Goal: Transaction & Acquisition: Purchase product/service

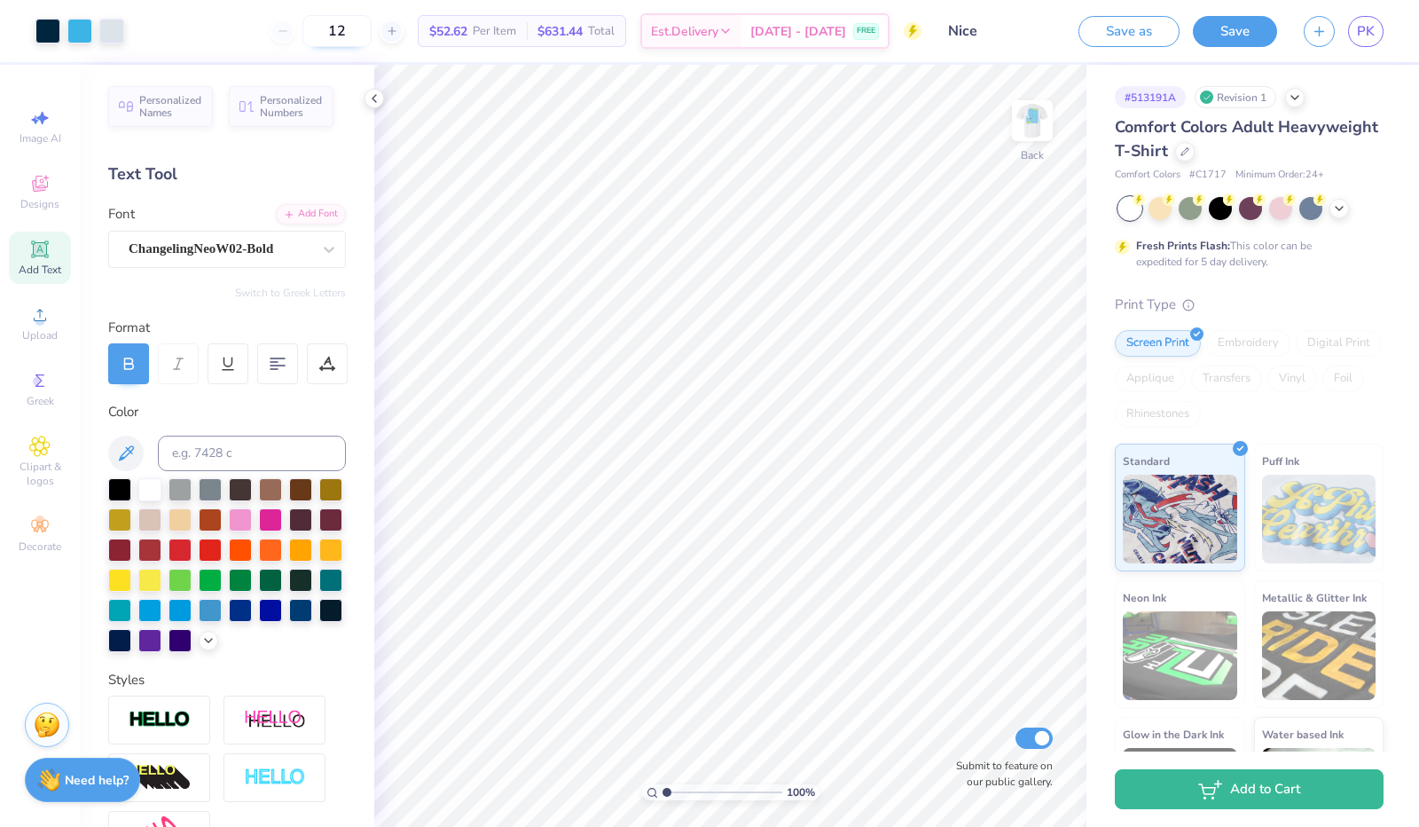
click at [372, 28] on input "12" at bounding box center [336, 31] width 69 height 32
type input "1"
type input "40"
click at [1195, 157] on div at bounding box center [1185, 150] width 20 height 20
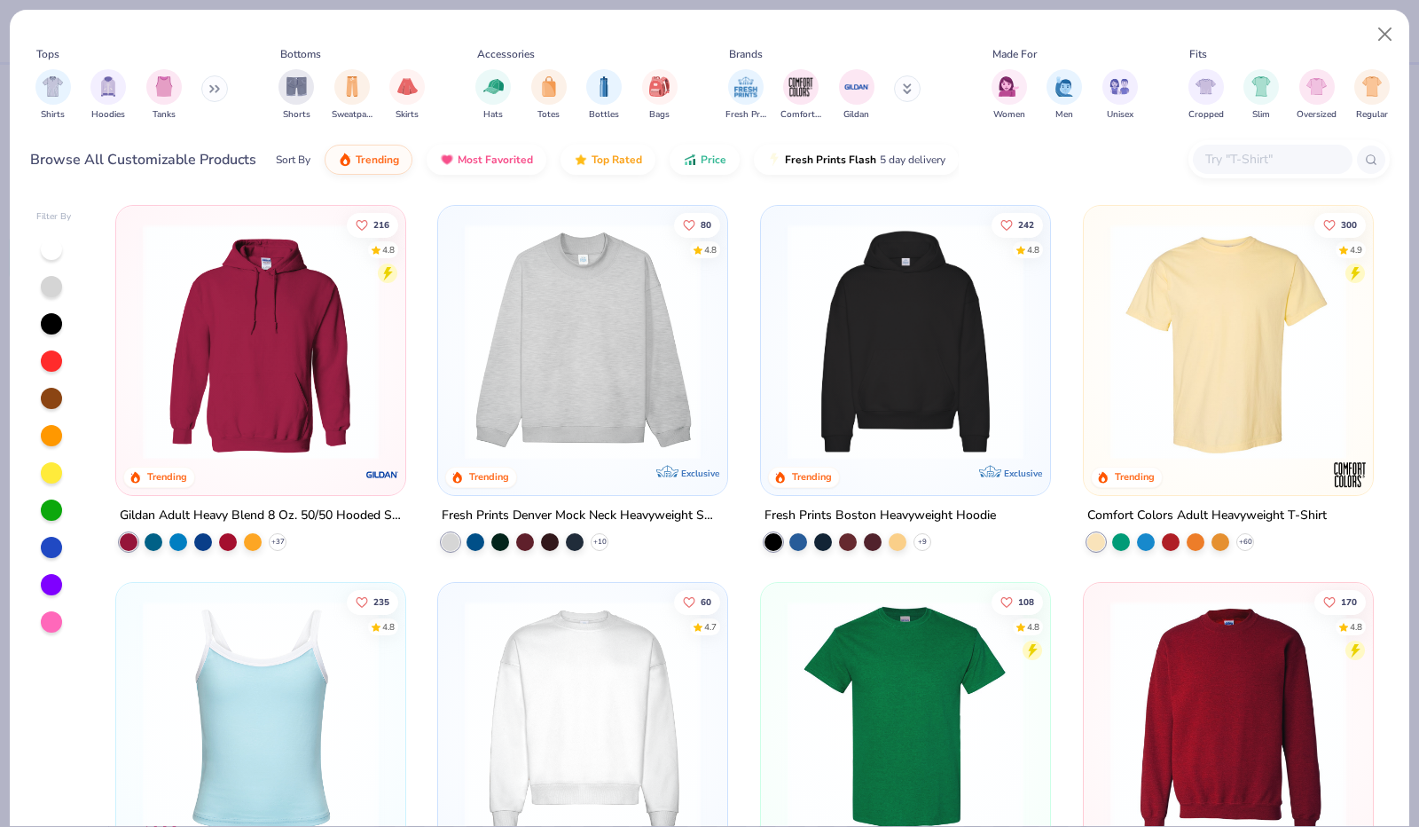
click at [210, 84] on button at bounding box center [214, 88] width 27 height 27
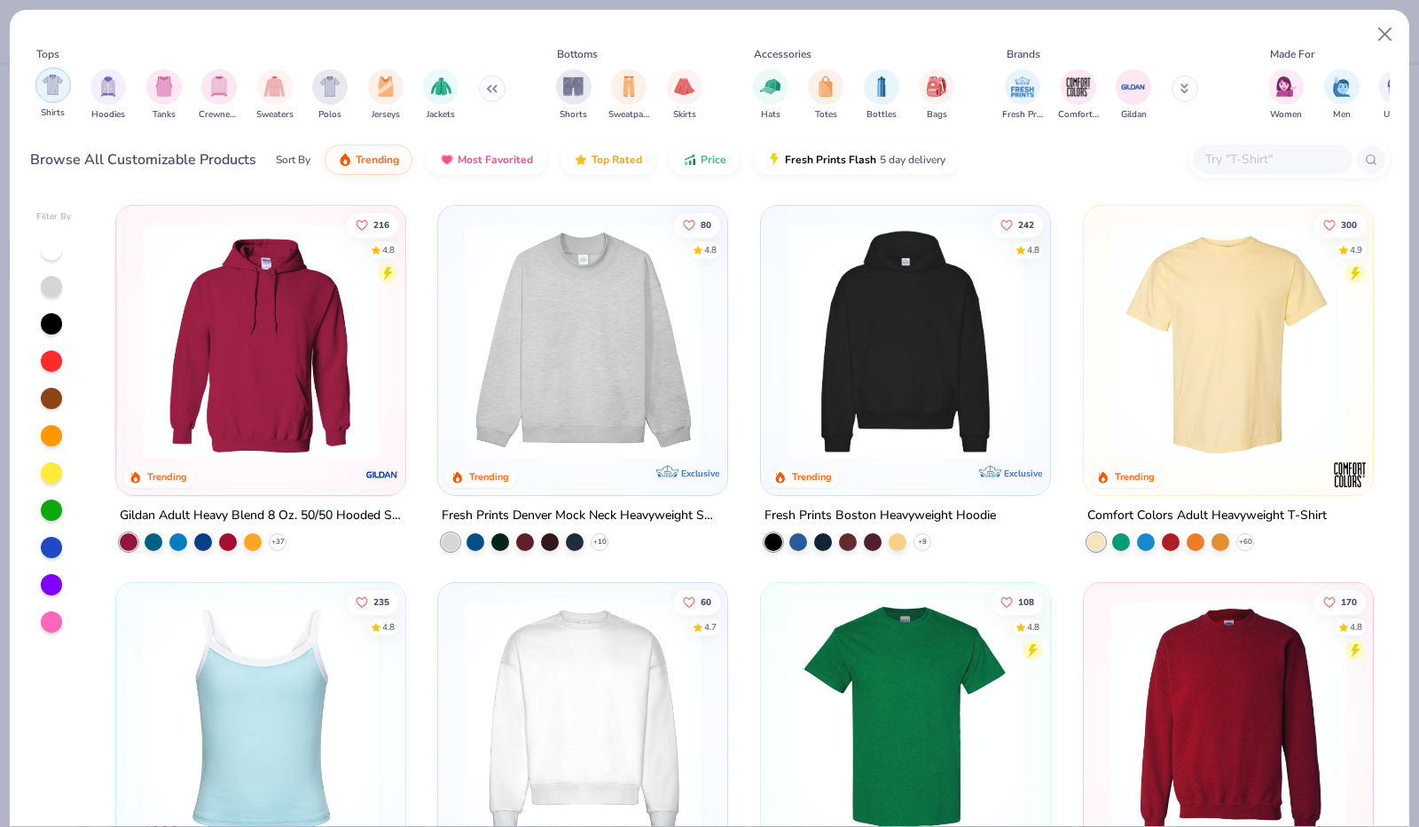
click at [51, 91] on img "filter for Shirts" at bounding box center [53, 85] width 20 height 20
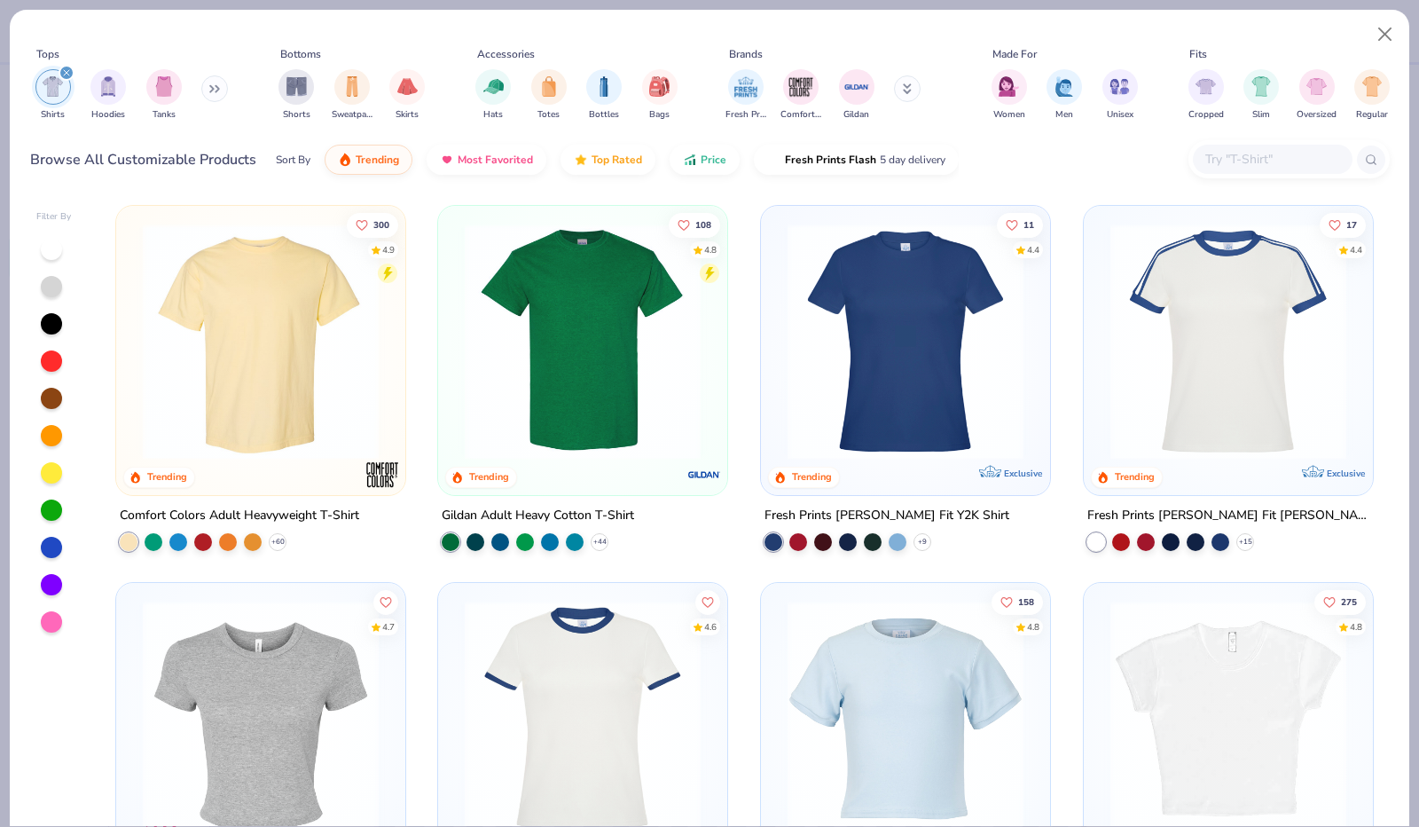
click at [44, 291] on div at bounding box center [51, 286] width 21 height 21
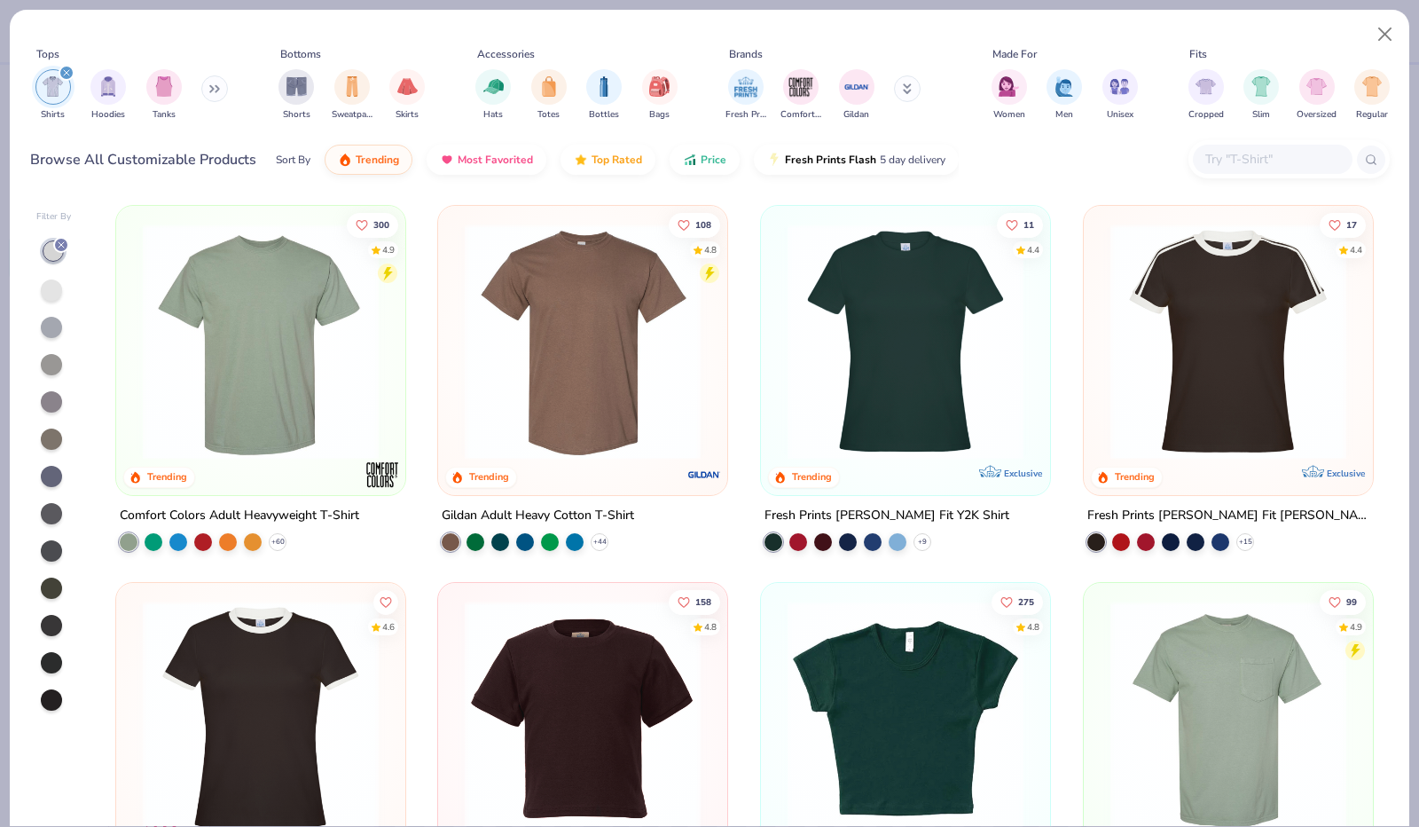
click at [576, 514] on div "Gildan Adult Heavy Cotton T-Shirt" at bounding box center [538, 516] width 192 height 22
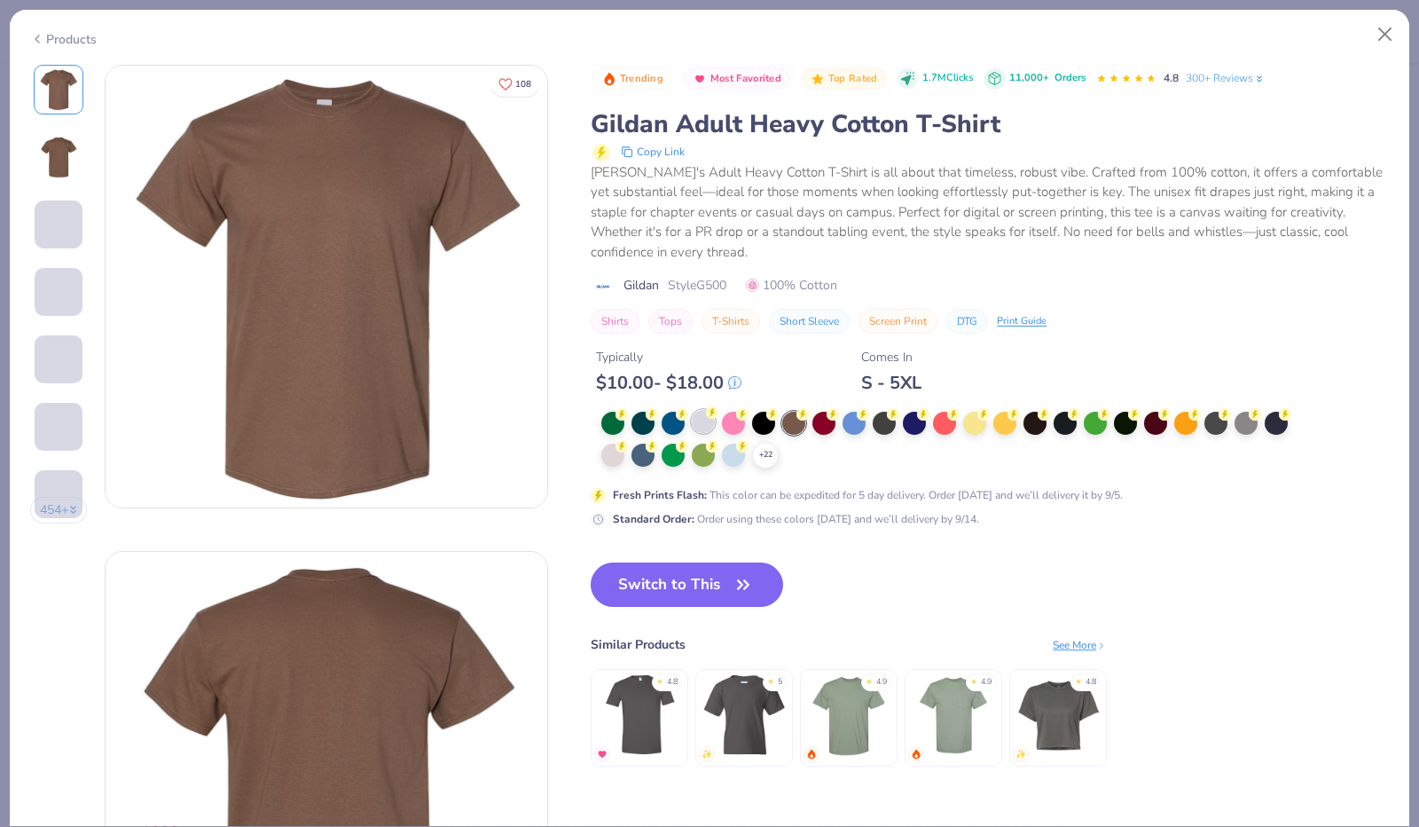
click at [708, 421] on div at bounding box center [703, 421] width 23 height 23
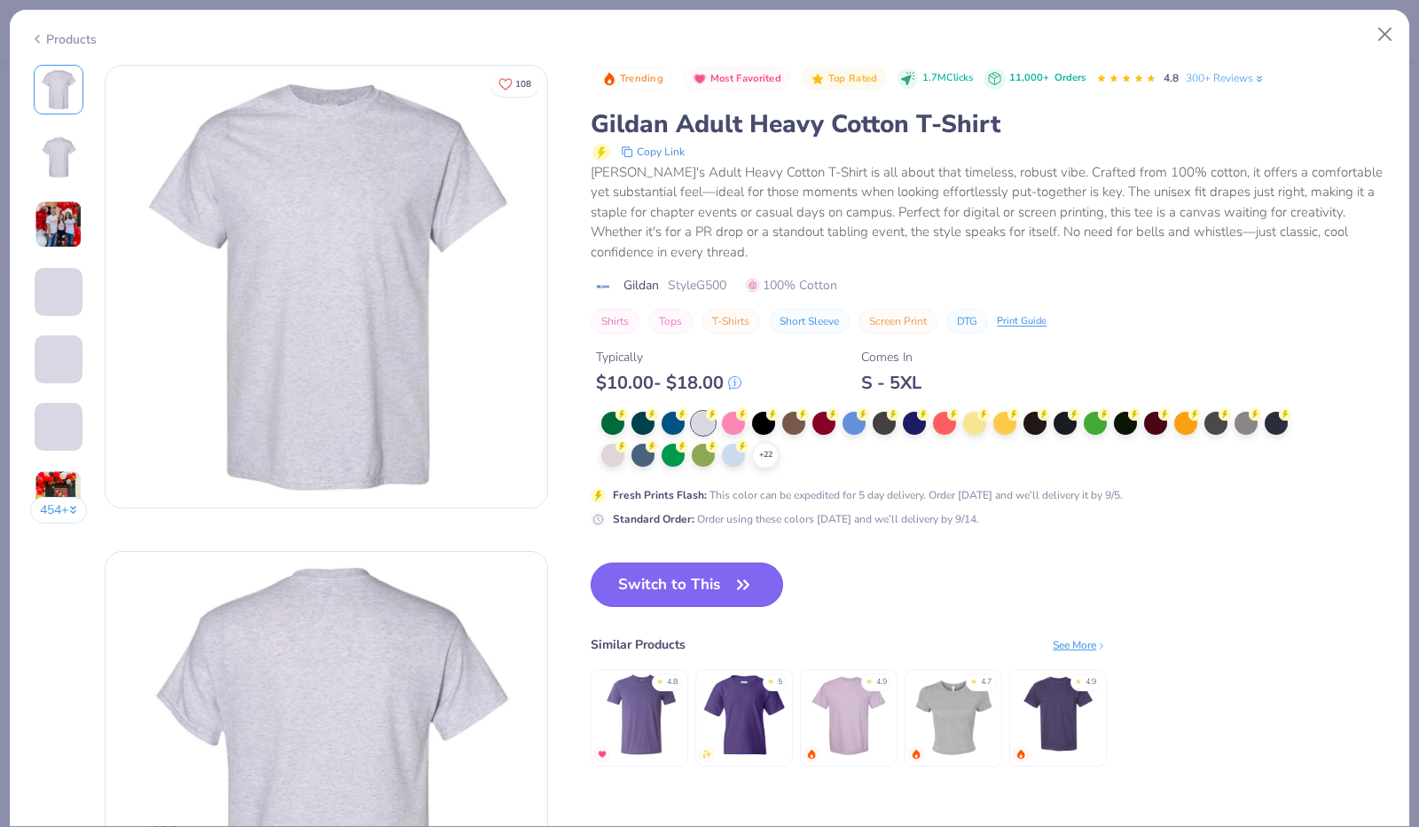
click at [681, 600] on button "Switch to This" at bounding box center [687, 584] width 192 height 44
click at [744, 572] on icon "button" at bounding box center [743, 584] width 25 height 25
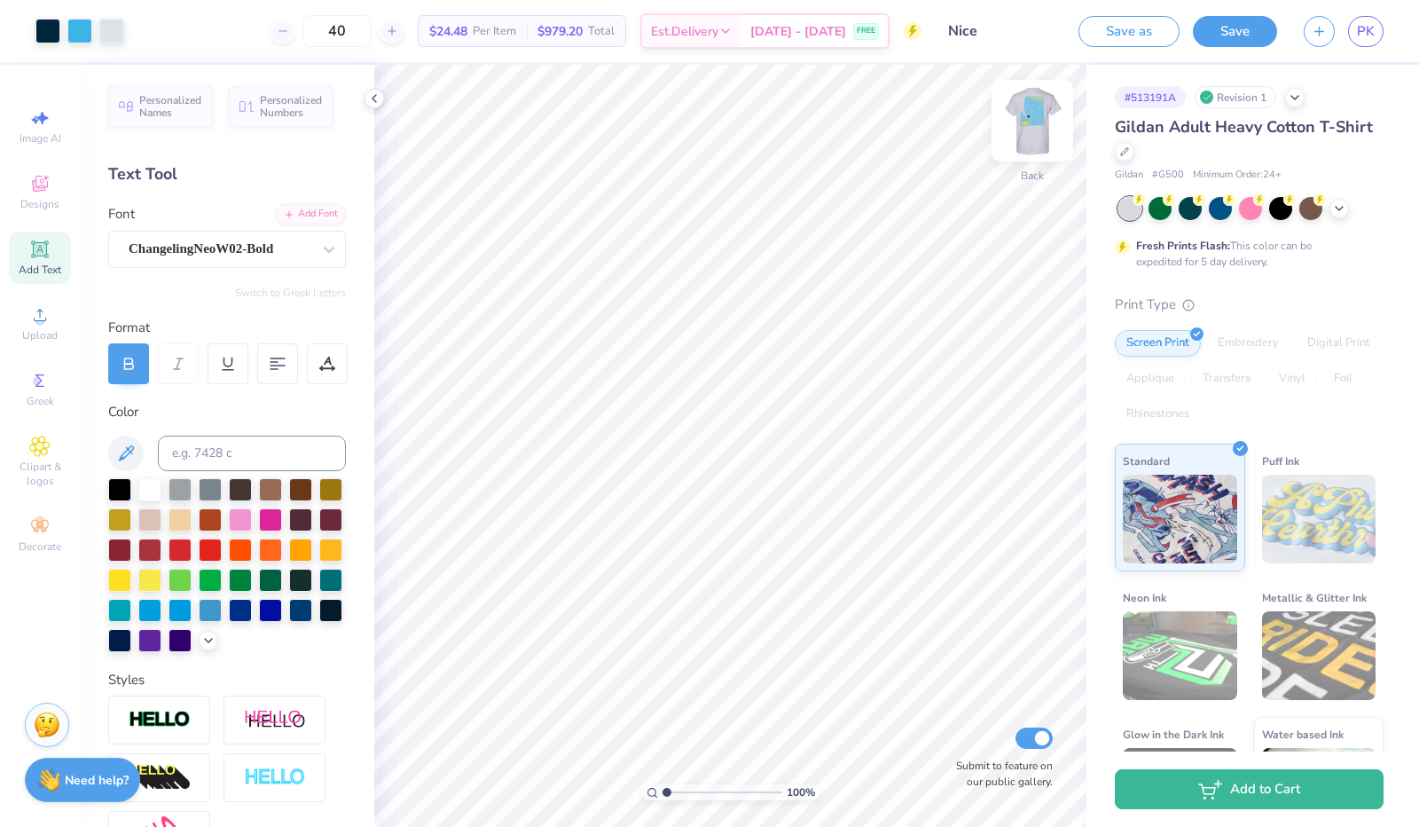
click at [1037, 113] on img at bounding box center [1032, 120] width 71 height 71
click at [41, 188] on icon at bounding box center [40, 186] width 14 height 12
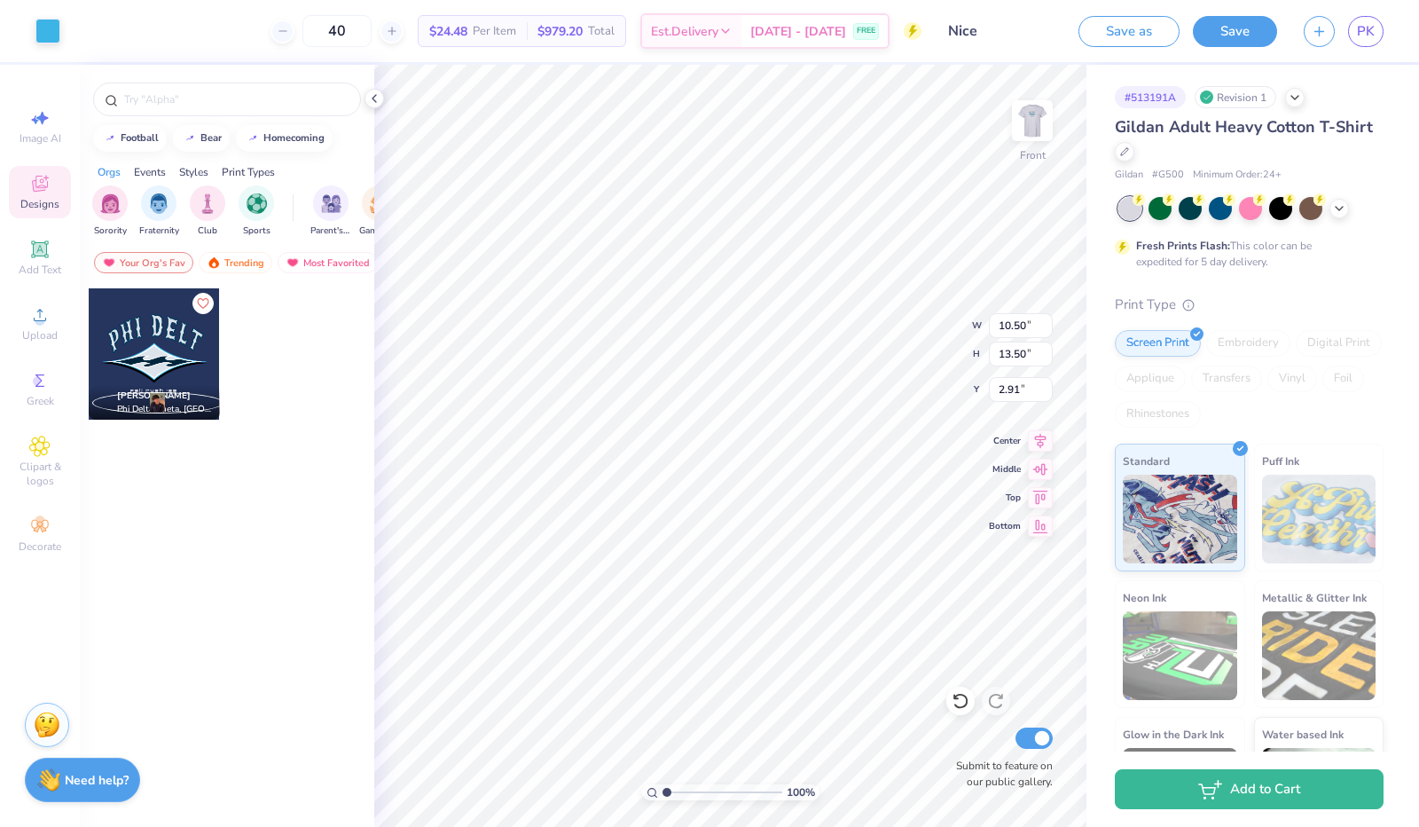
click at [12, 82] on div "Image AI Designs Add Text Upload Greek Clipart & logos Decorate" at bounding box center [40, 446] width 80 height 762
click at [34, 114] on icon at bounding box center [39, 117] width 21 height 21
select select "4"
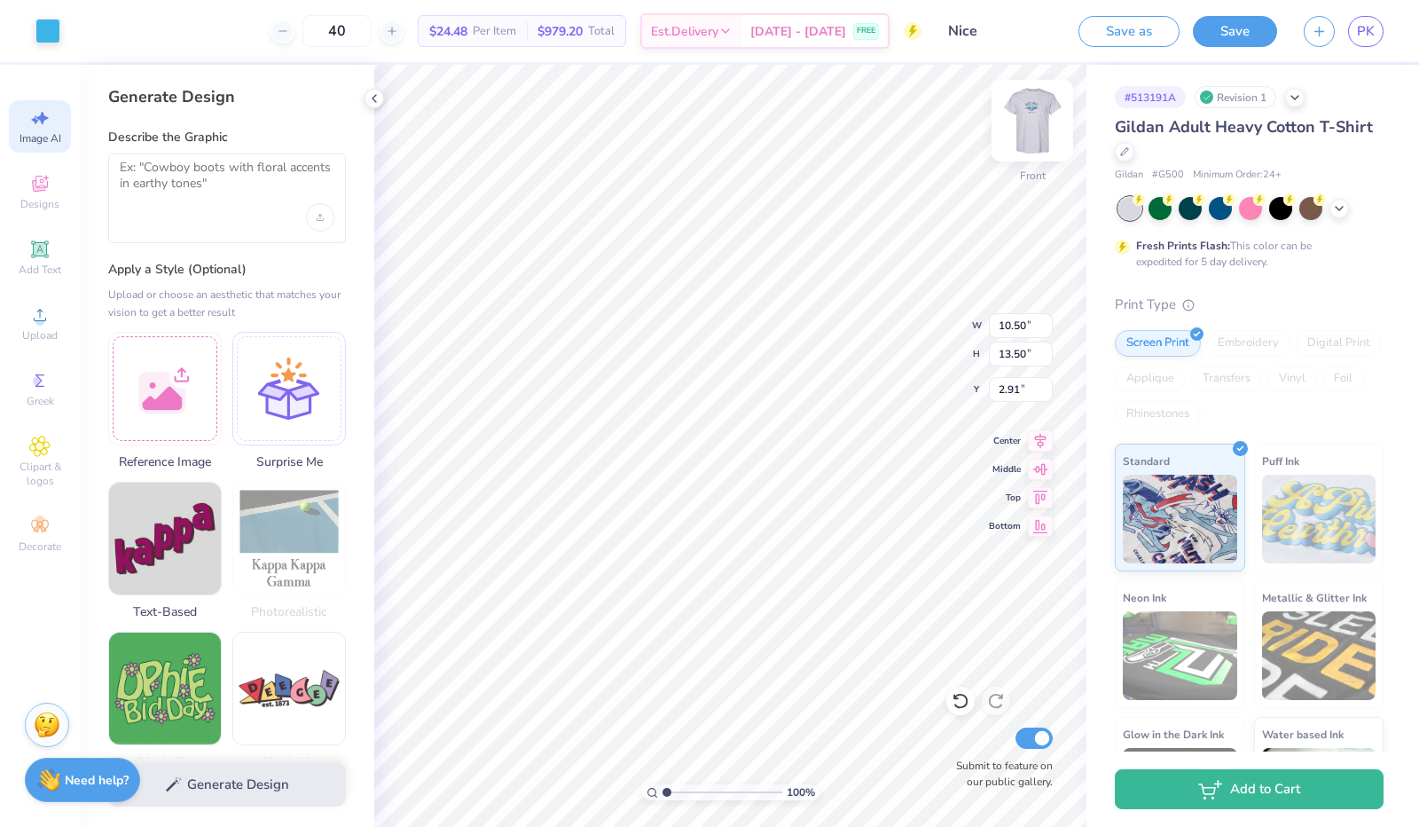
click at [1036, 105] on img at bounding box center [1032, 120] width 71 height 71
click at [1249, 337] on div "Embroidery" at bounding box center [1248, 343] width 84 height 27
click at [1323, 304] on div "Print Type" at bounding box center [1249, 304] width 269 height 20
click at [1319, 272] on div "Gildan Adult Heavy Cotton T-Shirt Gildan # G500 Minimum Order: 24 + Fresh Print…" at bounding box center [1249, 479] width 269 height 729
click at [1032, 744] on input "Submit to feature on our public gallery." at bounding box center [1034, 737] width 37 height 21
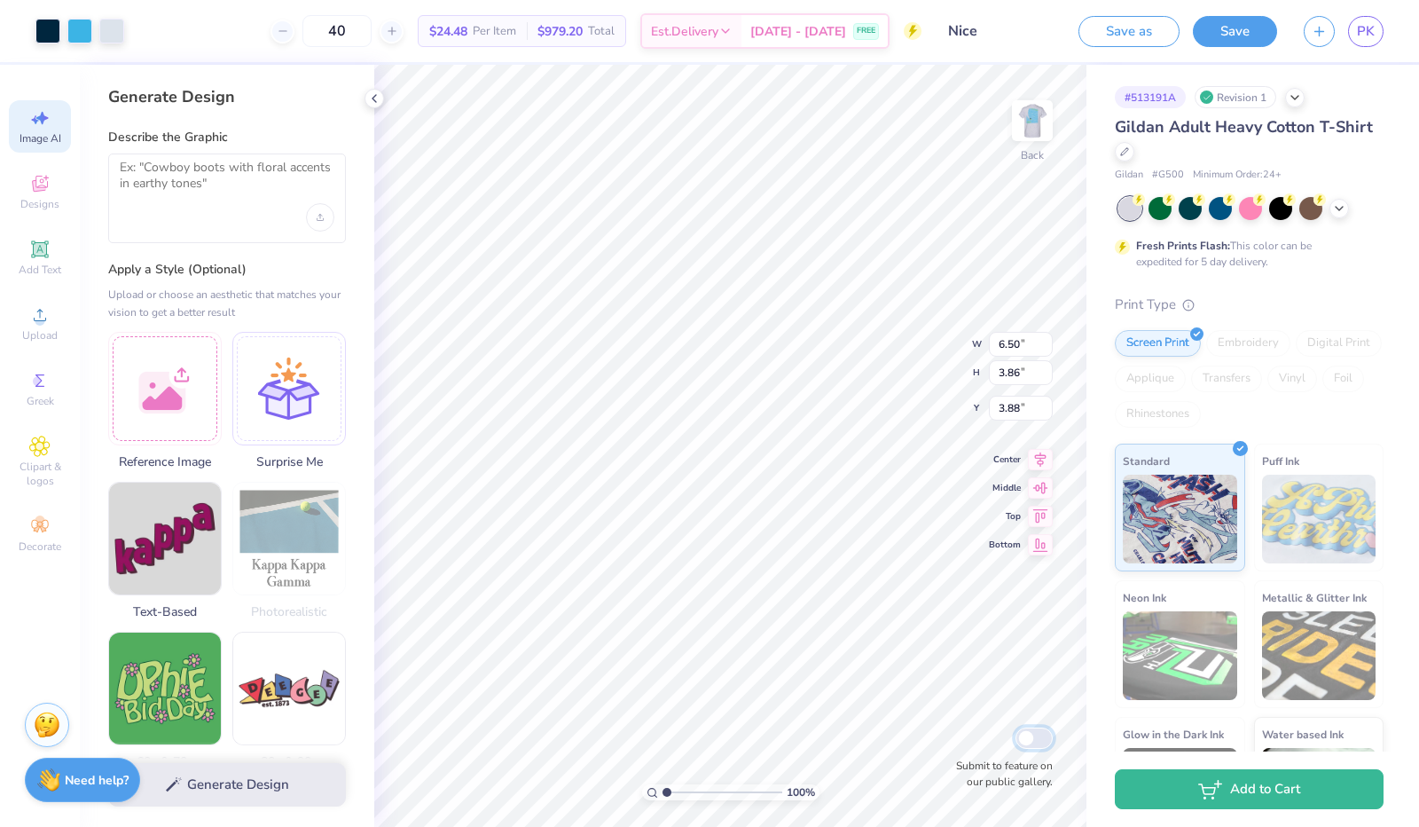
checkbox input "false"
click at [372, 31] on input "40" at bounding box center [336, 31] width 69 height 32
type input "4"
click at [271, 27] on div "35 $26.67 Per Item $933.45 Total Est. Delivery [DATE] - [DATE] FREE" at bounding box center [529, 31] width 784 height 62
click at [372, 37] on input "35" at bounding box center [336, 31] width 69 height 32
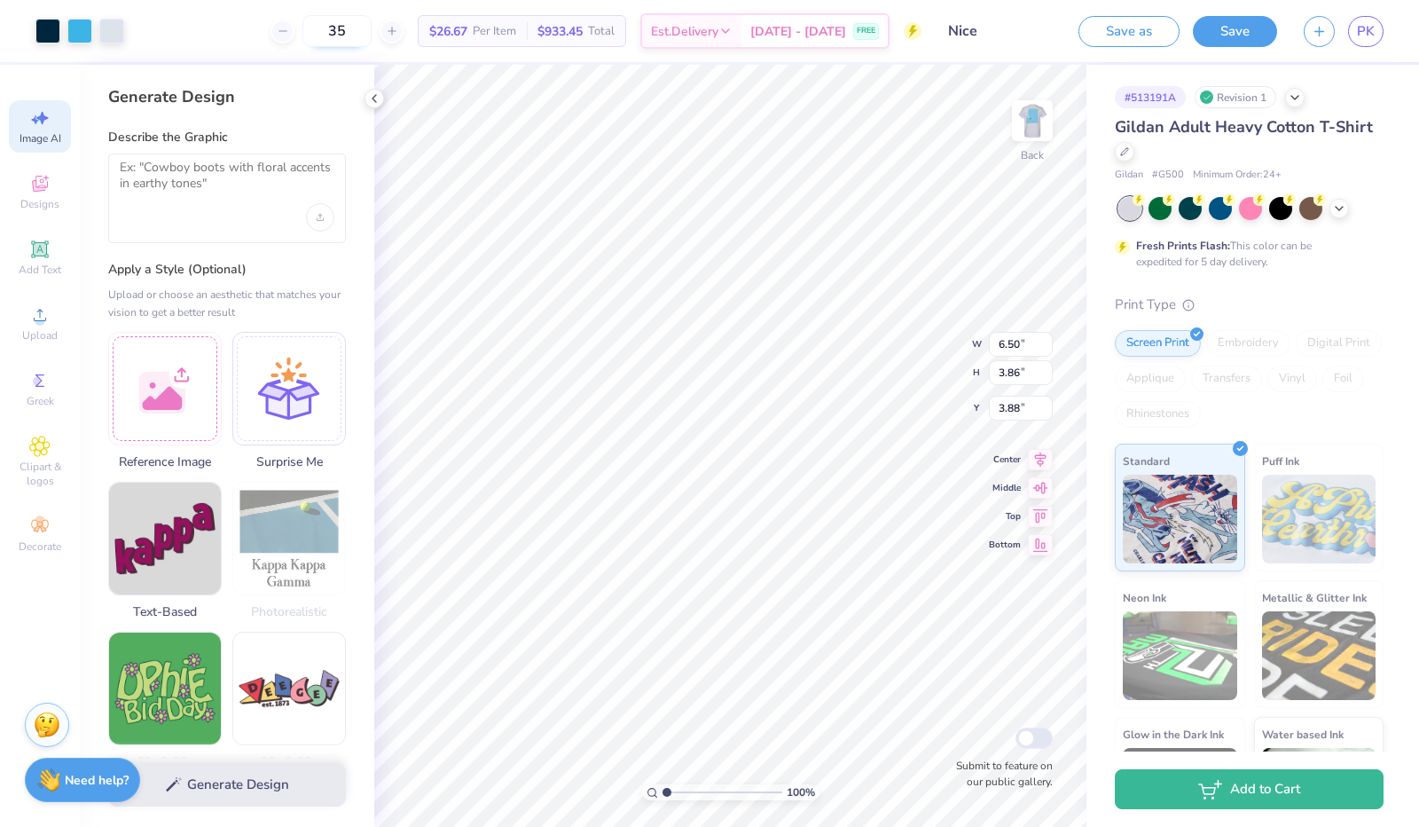
type input "3"
type input "40"
click at [201, 33] on div "40 Per Item Total Est. Delivery N/A FREE" at bounding box center [529, 31] width 784 height 62
click at [1017, 40] on input "Nice" at bounding box center [978, 30] width 174 height 35
click at [1270, 20] on button "Save" at bounding box center [1235, 28] width 84 height 31
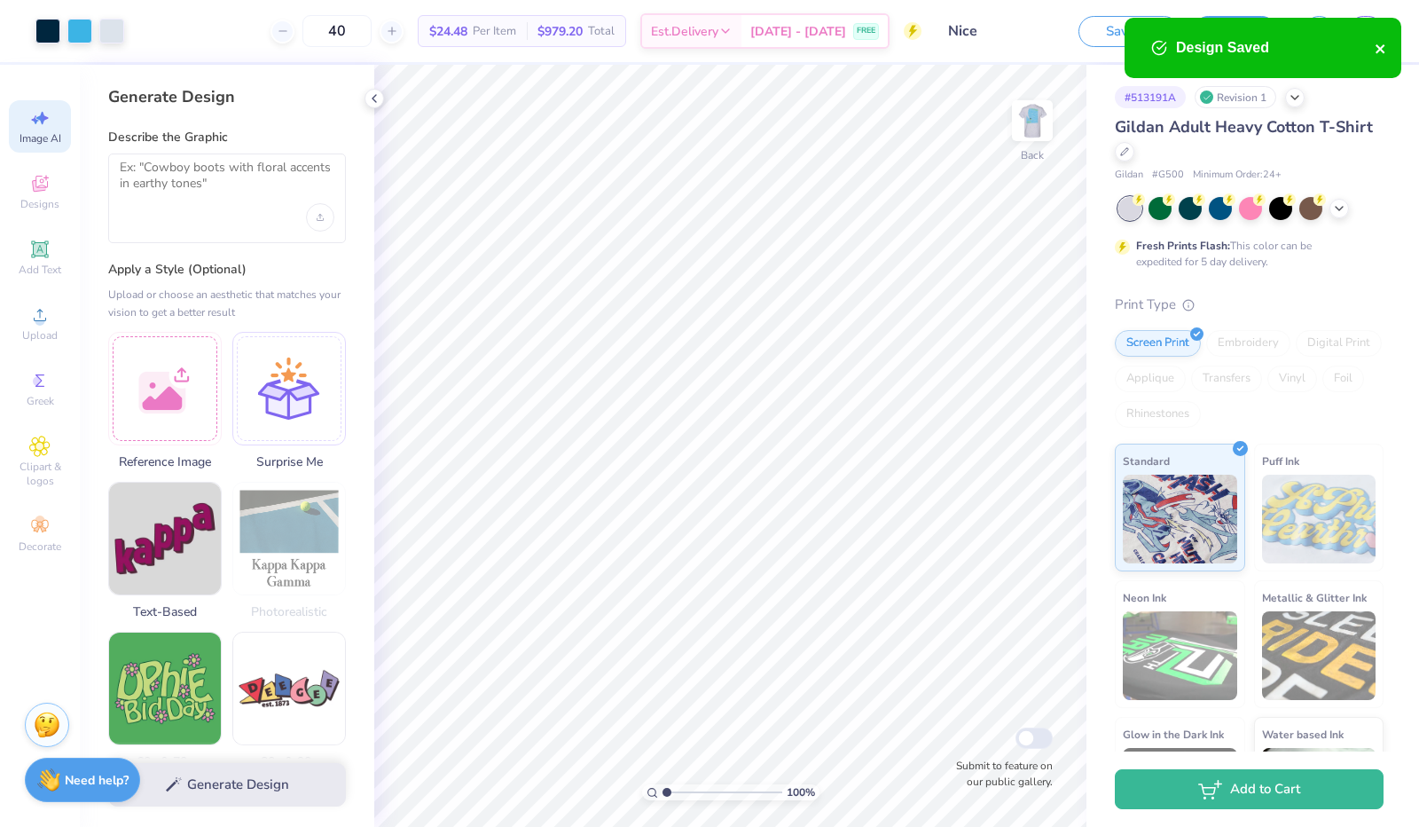
click at [1377, 45] on icon "close" at bounding box center [1380, 48] width 9 height 9
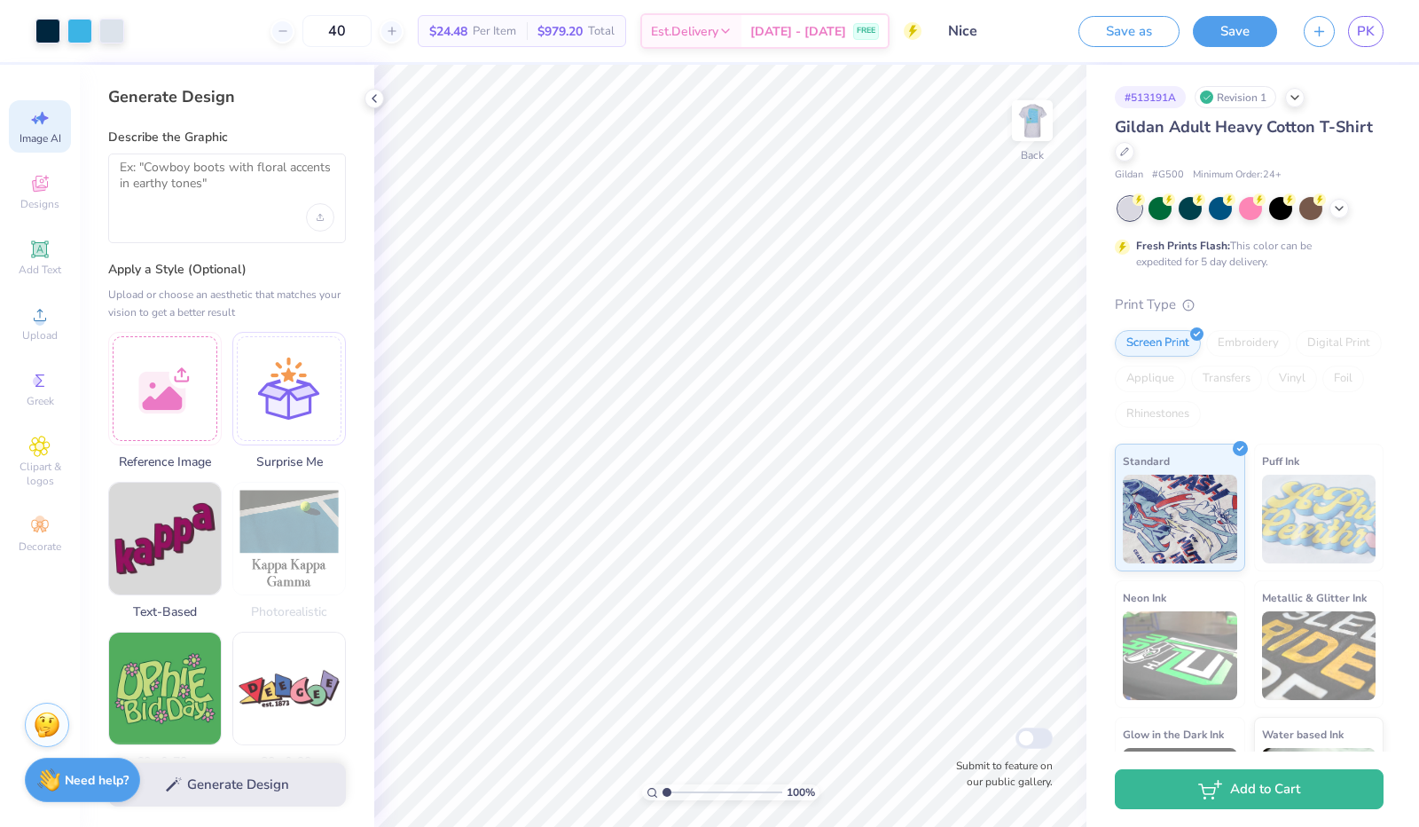
click at [1300, 26] on div "Art colors 40 $24.48 Per Item $979.20 Total Est. Delivery [DATE] - [DATE] FREE …" at bounding box center [709, 413] width 1419 height 827
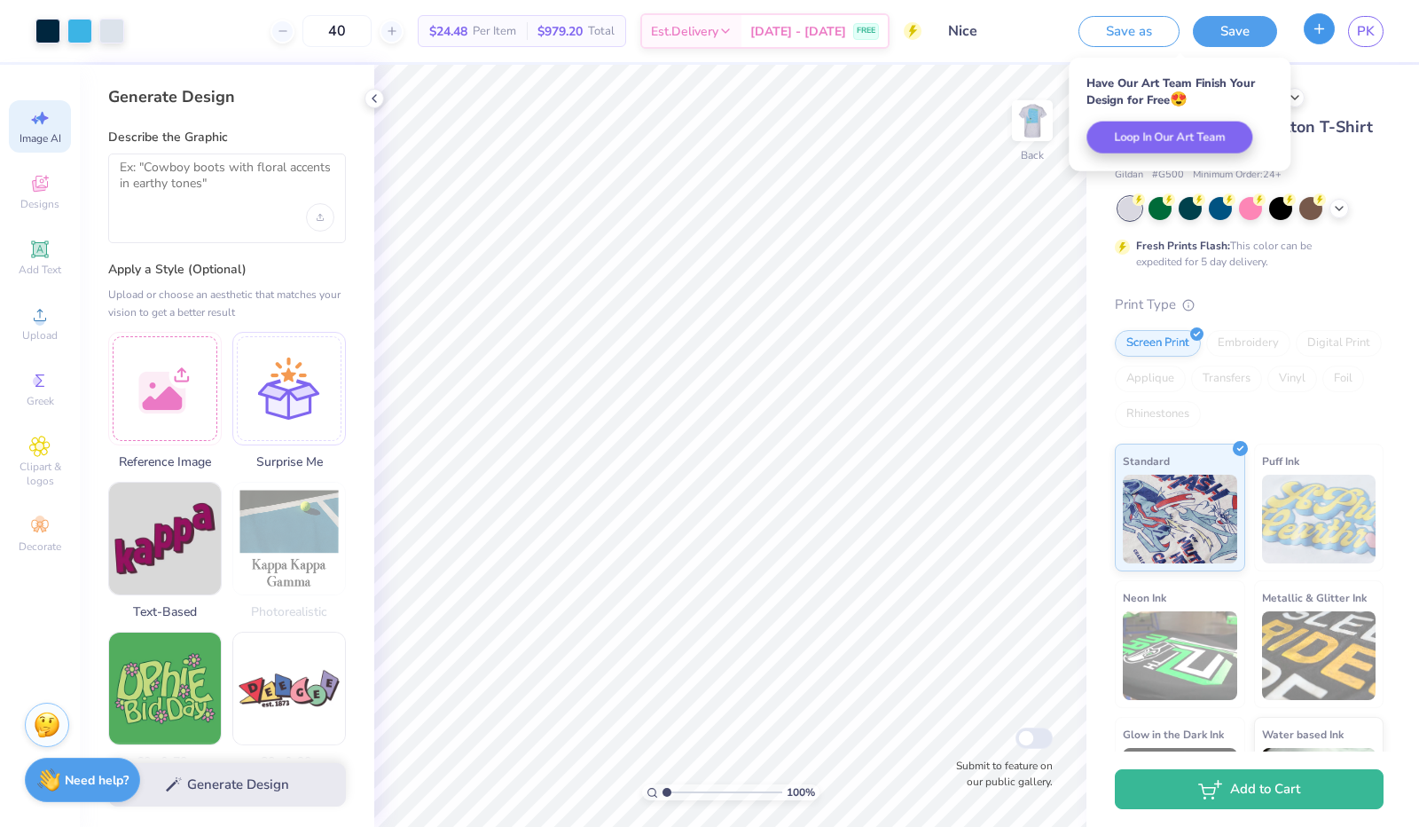
click at [1318, 27] on icon "button" at bounding box center [1319, 28] width 15 height 15
checkbox input "true"
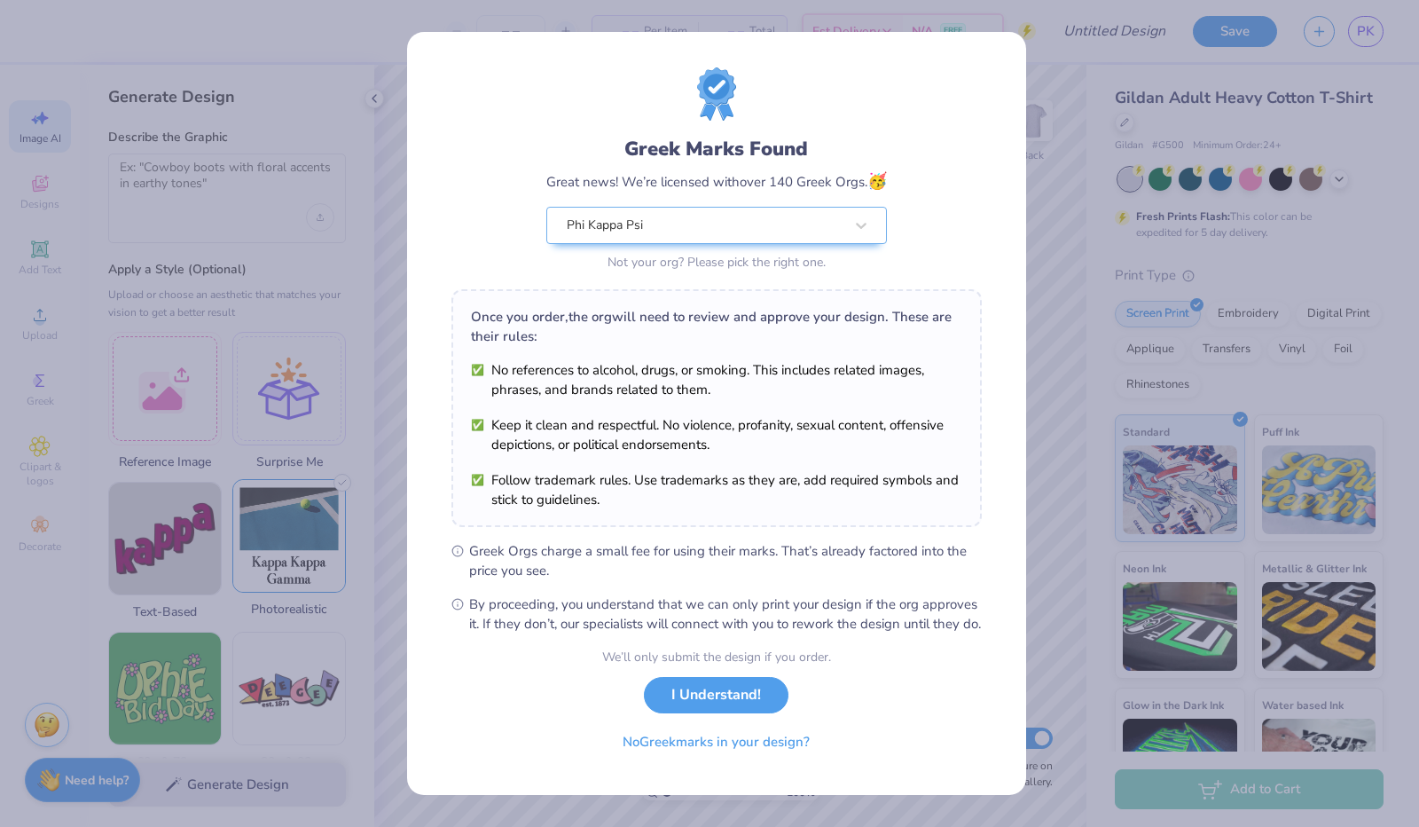
scroll to position [1, 0]
click at [722, 688] on button "I Understand!" at bounding box center [716, 690] width 145 height 36
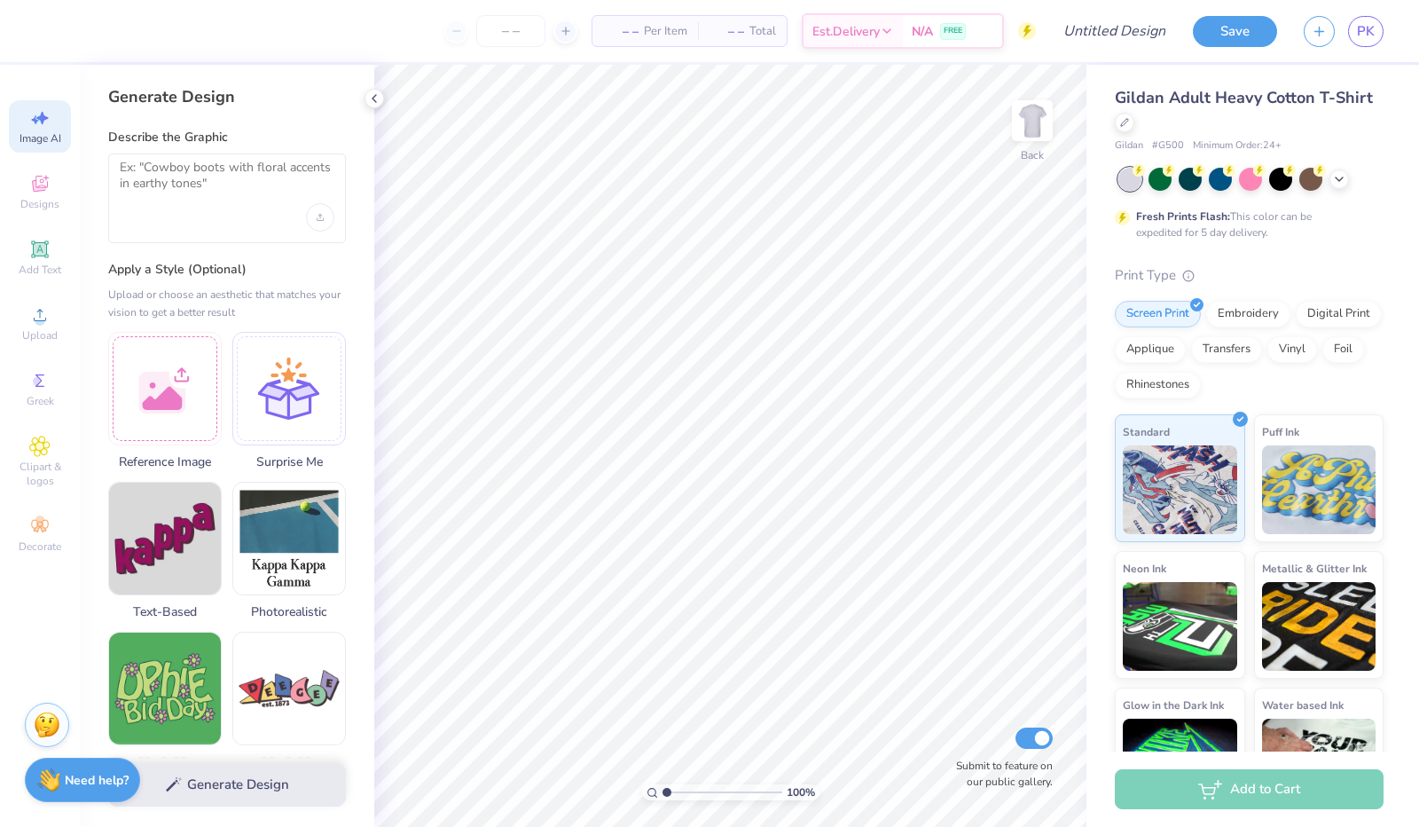
scroll to position [0, 0]
click at [305, 519] on img at bounding box center [289, 536] width 112 height 112
click at [298, 519] on img at bounding box center [289, 536] width 112 height 112
select select "4"
click at [287, 572] on img at bounding box center [289, 536] width 112 height 112
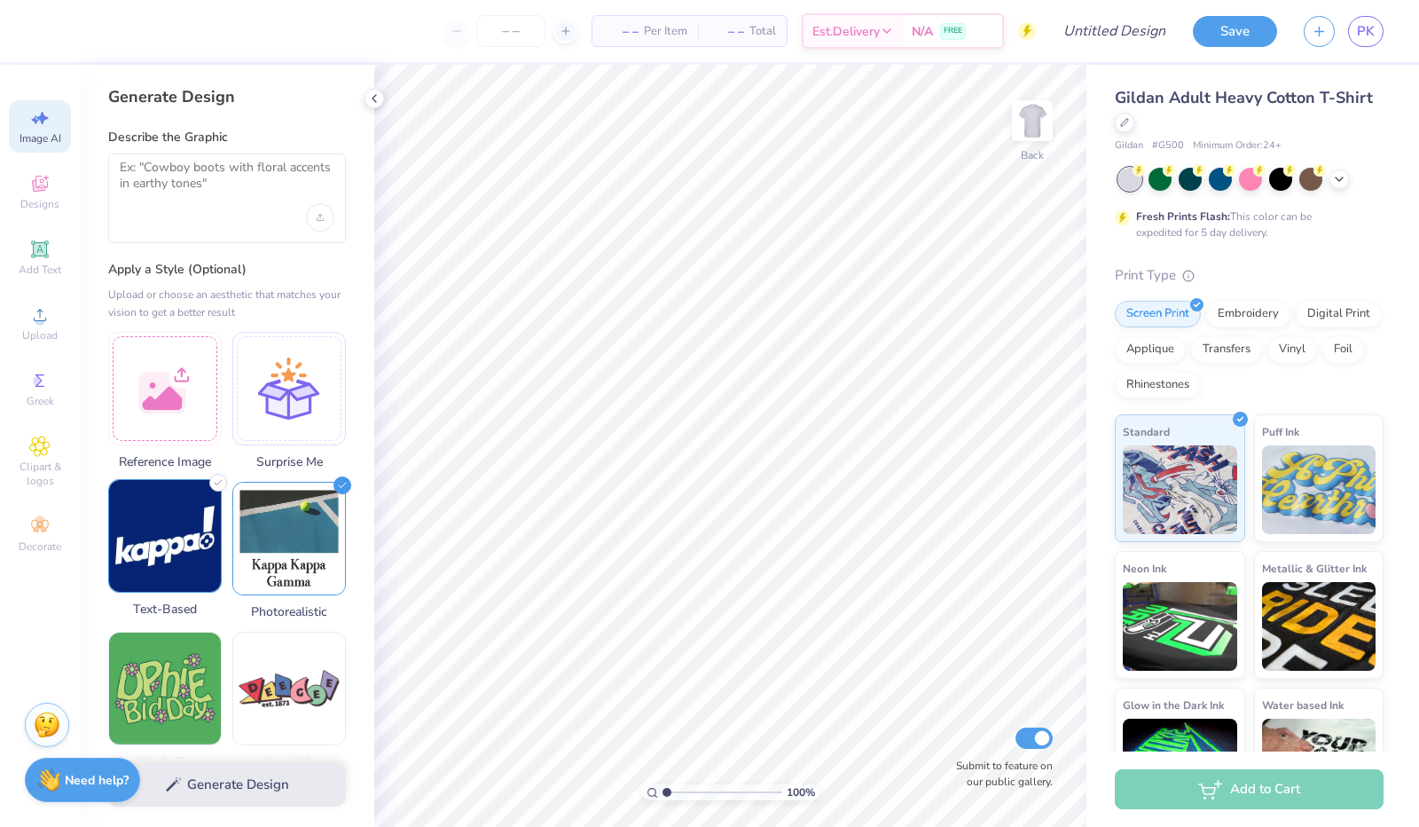
click at [170, 515] on img at bounding box center [165, 536] width 112 height 112
select select "4"
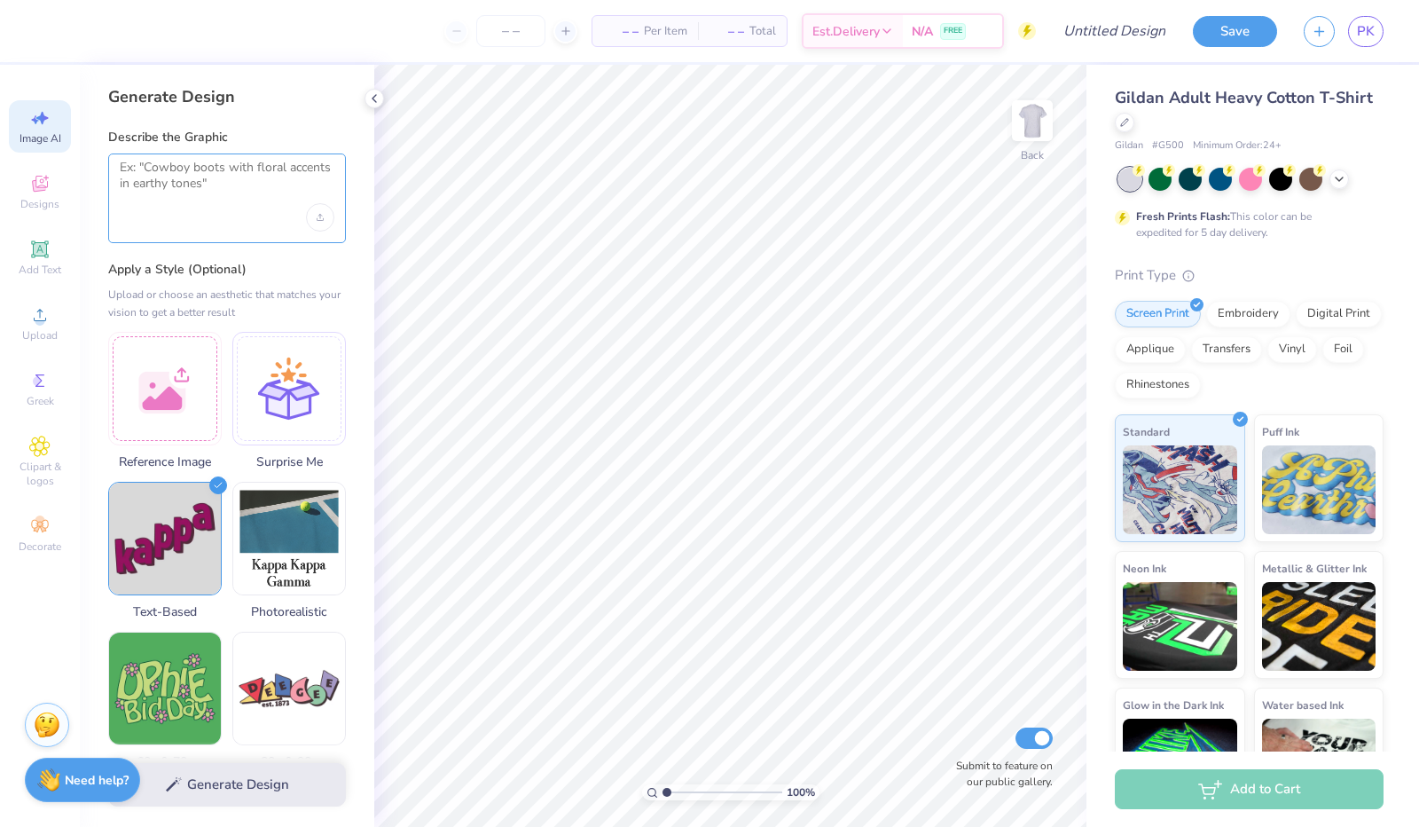
click at [213, 162] on textarea at bounding box center [227, 182] width 215 height 44
type textarea "Phi Kappa Psi vintage surf logo"
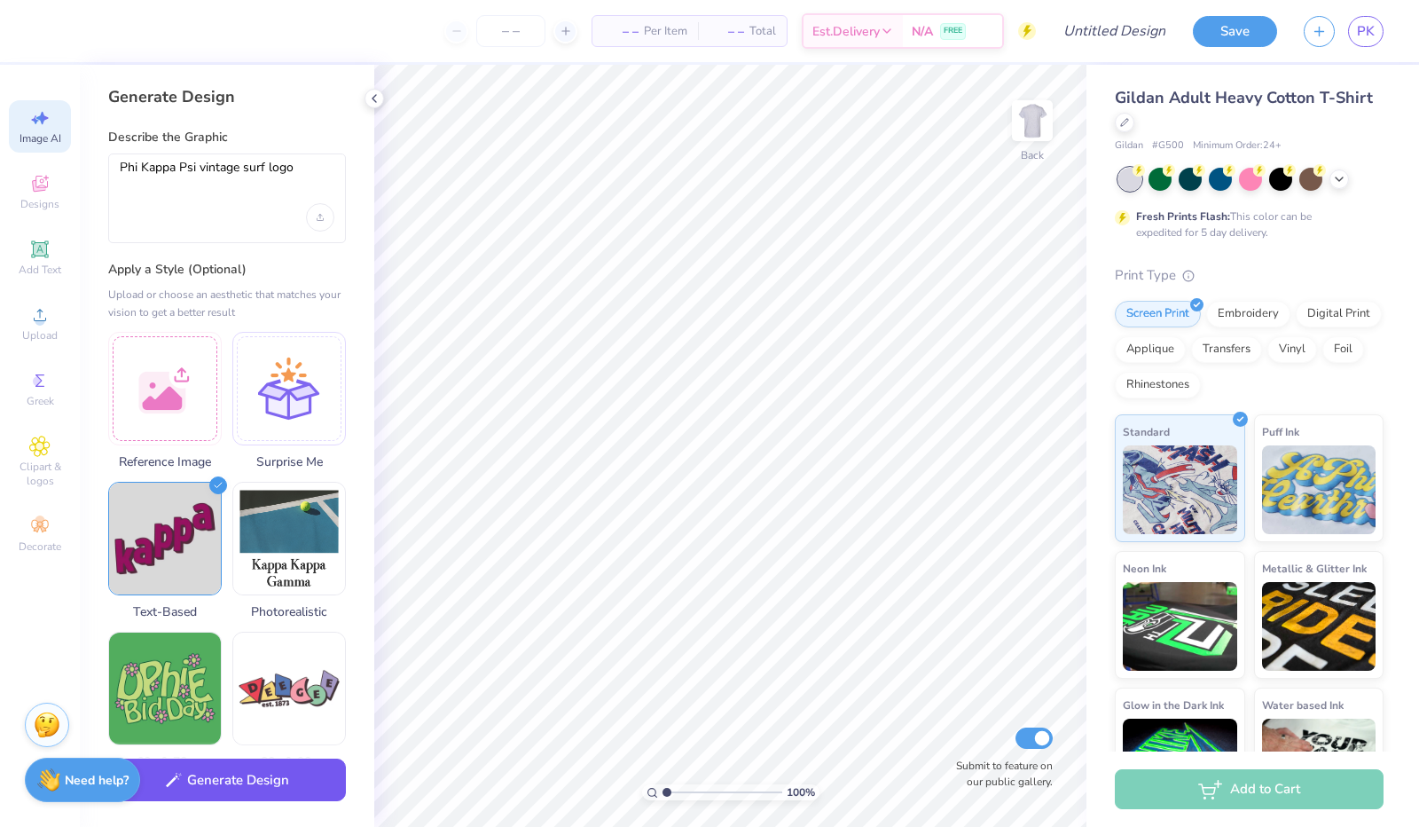
click at [182, 786] on button "Generate Design" at bounding box center [227, 779] width 238 height 43
